Goal: Task Accomplishment & Management: Manage account settings

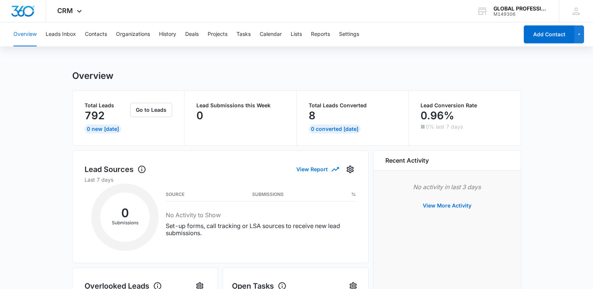
click at [108, 34] on div "Overview Leads Inbox Contacts Organizations History Deals Projects Tasks Calend…" at bounding box center [263, 34] width 509 height 24
click at [103, 35] on button "Contacts" at bounding box center [96, 34] width 22 height 24
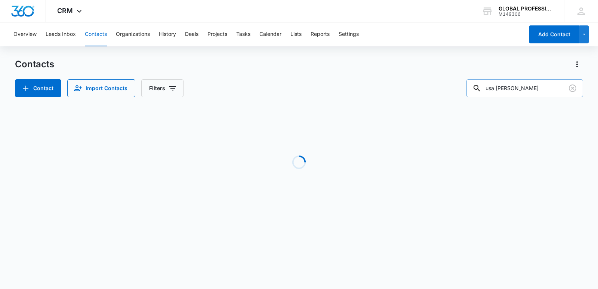
click at [537, 91] on input "usa [PERSON_NAME]" at bounding box center [525, 88] width 117 height 18
drag, startPoint x: 537, startPoint y: 91, endPoint x: 246, endPoint y: 1, distance: 304.5
click at [332, 43] on div "Overview Leads Inbox Contacts Organizations History Deals Projects Tasks Calend…" at bounding box center [299, 124] width 598 height 205
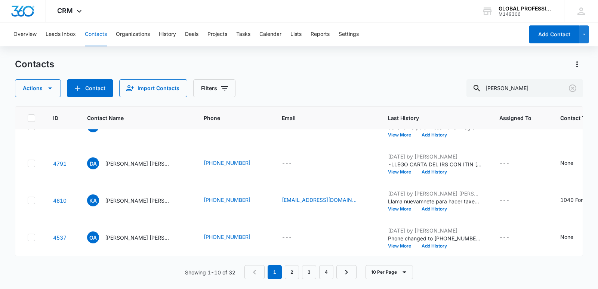
scroll to position [349, 0]
click at [536, 86] on input "[PERSON_NAME]" at bounding box center [525, 88] width 117 height 18
type input "alexander construction"
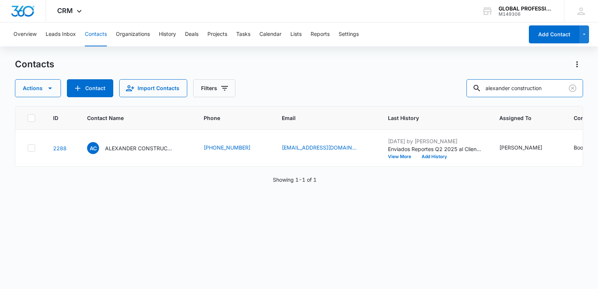
scroll to position [0, 0]
click at [154, 152] on p "ALEXANDER CONSTRUCTION SERVICES LLC" at bounding box center [138, 148] width 67 height 8
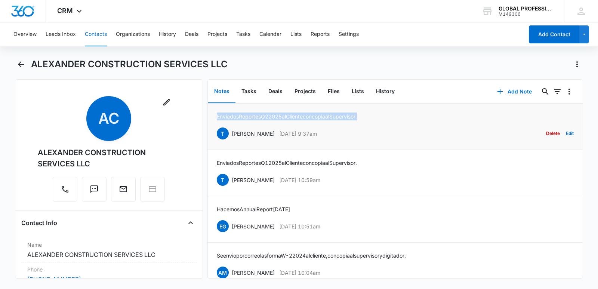
drag, startPoint x: 217, startPoint y: 117, endPoint x: 377, endPoint y: 117, distance: 160.4
click at [377, 117] on div "Enviados Reportes Q2 2025 al Cliente con copia al Supervisor. [PERSON_NAME] [DA…" at bounding box center [395, 127] width 357 height 28
copy p "Enviados Reportes Q2 2025 al Cliente con copia al Supervisor."
click at [519, 92] on button "Add Note" at bounding box center [515, 92] width 50 height 18
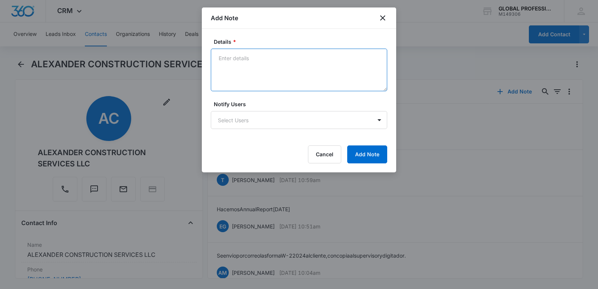
click at [236, 57] on textarea "Details *" at bounding box center [299, 70] width 177 height 43
paste textarea "Enviados Reportes Q2 2025 al Cliente con copia al Supervisor."
click at [270, 58] on textarea "Enviados Reportes Q2 2025 al Cliente con copia al Supervisor." at bounding box center [299, 70] width 177 height 43
type textarea "Enviados Reportes Q3 2025 al Cliente con copia al Supervisor."
click at [263, 125] on body "CRM Apps Reputation Websites Forms CRM Email Ads Intelligence Brand Settings AI…" at bounding box center [299, 144] width 598 height 289
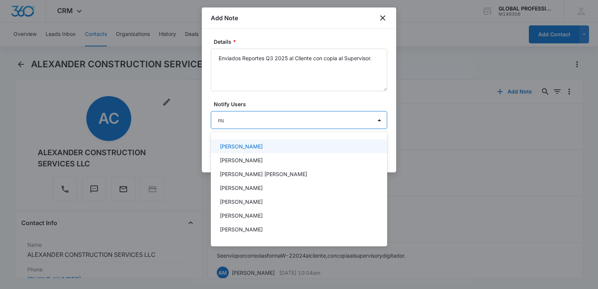
type input "mar"
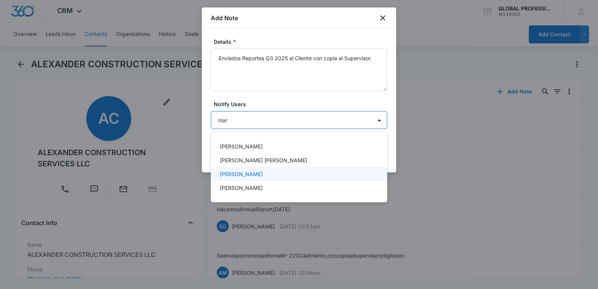
click at [237, 170] on div "[PERSON_NAME]" at bounding box center [299, 174] width 177 height 14
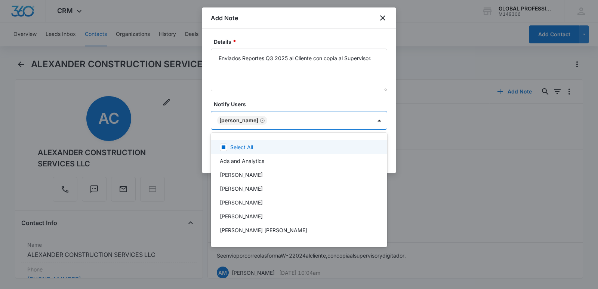
click at [369, 97] on div at bounding box center [299, 144] width 598 height 289
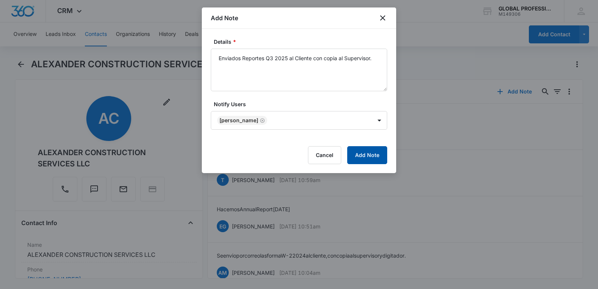
click at [368, 152] on button "Add Note" at bounding box center [367, 155] width 40 height 18
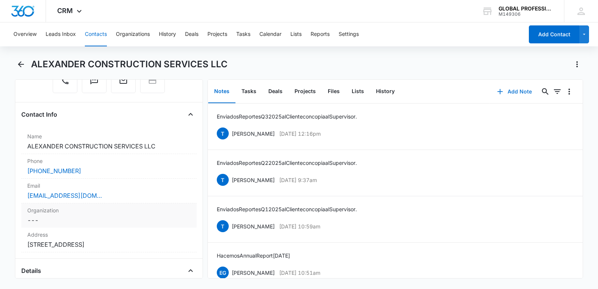
scroll to position [112, 0]
